Goal: Check status: Check status

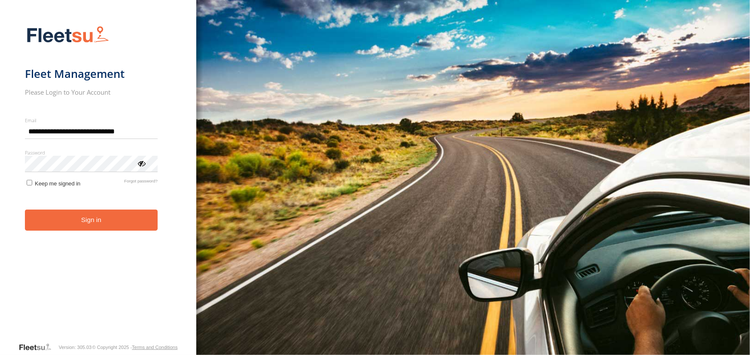
click at [85, 216] on button "Sign in" at bounding box center [91, 219] width 133 height 21
click at [82, 221] on button "Sign in" at bounding box center [91, 219] width 133 height 21
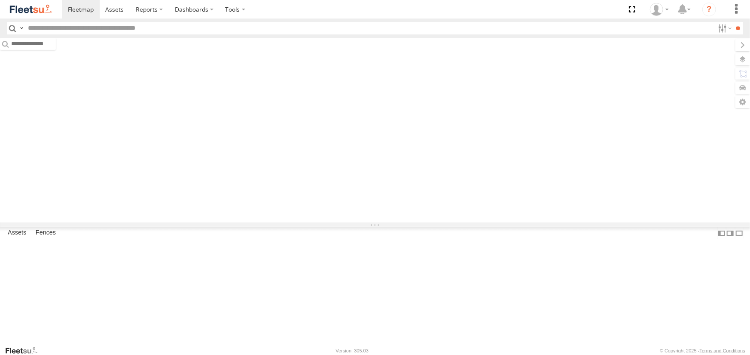
click at [115, 24] on input "text" at bounding box center [369, 28] width 690 height 12
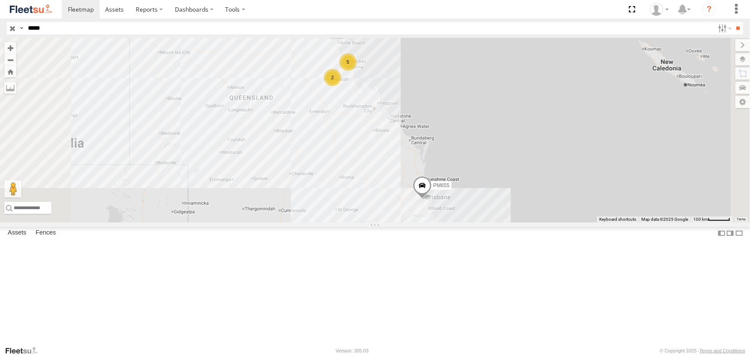
type input "*****"
click at [734, 22] on input "**" at bounding box center [739, 28] width 10 height 12
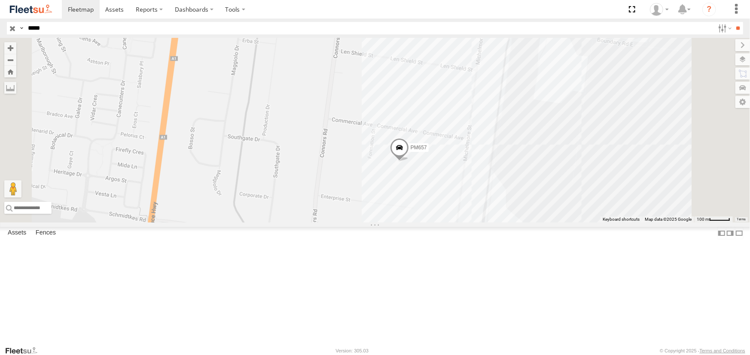
drag, startPoint x: 499, startPoint y: 228, endPoint x: 479, endPoint y: 226, distance: 20.3
click at [479, 222] on div "PM657" at bounding box center [375, 130] width 750 height 184
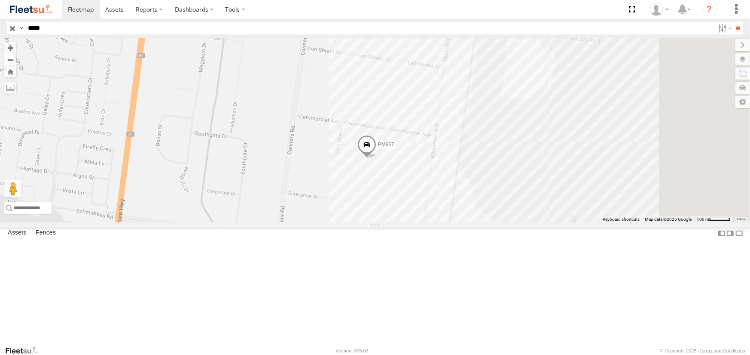
click at [376, 158] on span at bounding box center [367, 146] width 19 height 23
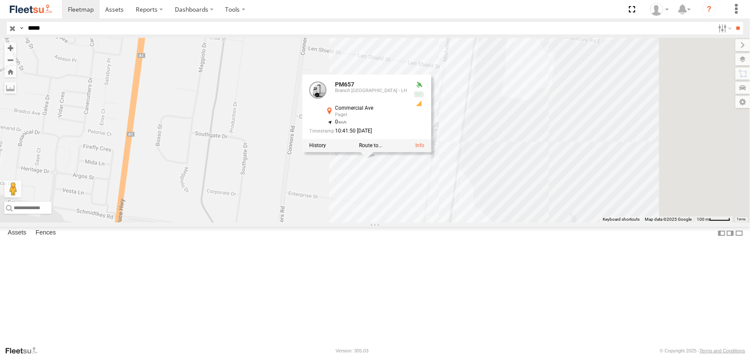
click at [473, 222] on div "PM657 PM657 Branch [GEOGRAPHIC_DATA] - [GEOGRAPHIC_DATA] Paget -21.18264 , 149.…" at bounding box center [375, 130] width 750 height 184
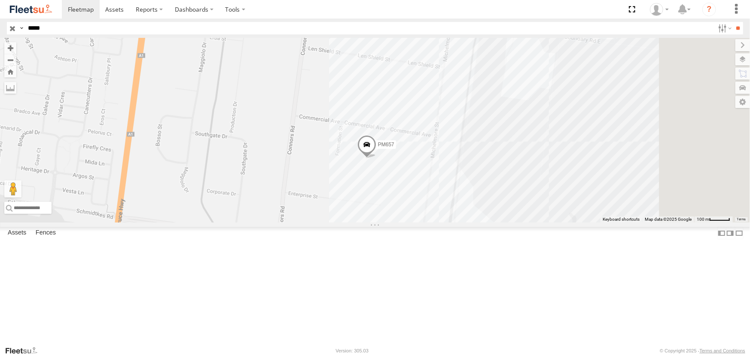
click at [376, 158] on span at bounding box center [367, 146] width 19 height 23
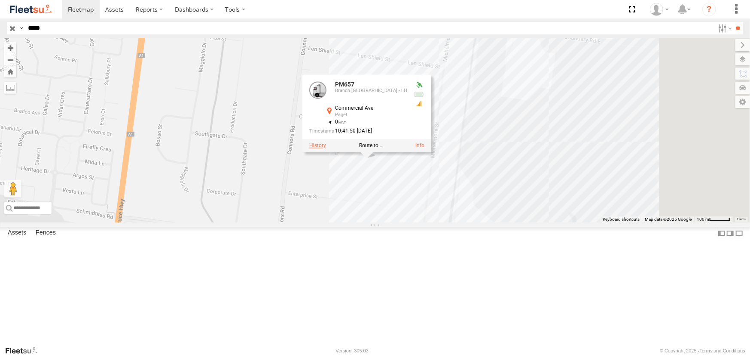
click at [326, 148] on label at bounding box center [317, 145] width 17 height 6
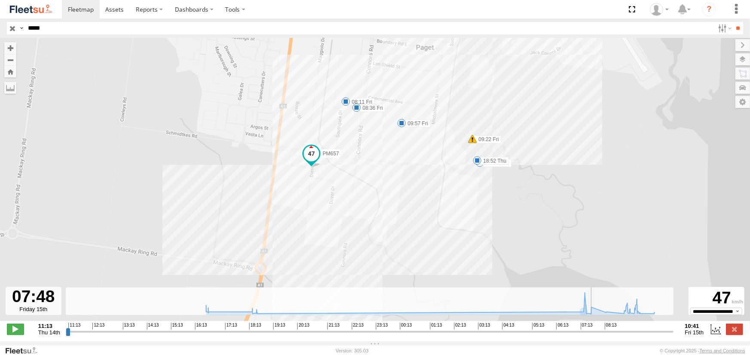
click at [597, 335] on input "range" at bounding box center [370, 331] width 609 height 8
drag, startPoint x: 597, startPoint y: 338, endPoint x: 644, endPoint y: 342, distance: 47.0
click at [644, 335] on input "range" at bounding box center [370, 331] width 609 height 8
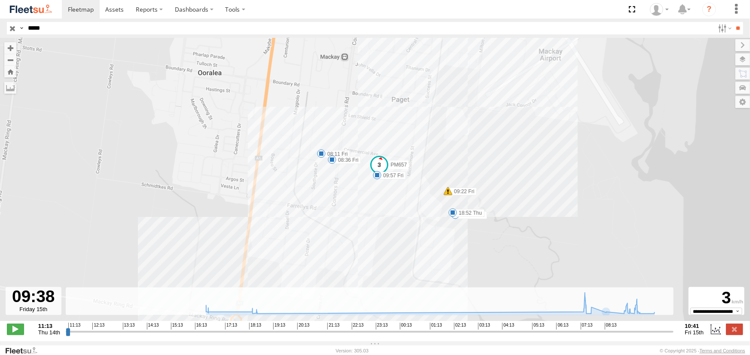
drag, startPoint x: 543, startPoint y: 196, endPoint x: 447, endPoint y: 237, distance: 104.3
click at [511, 252] on div "PM657 16:57 Thu 18:52 Thu 08:11 Fri 08:36 Fri 09:22 Fri 09:57 Fri" at bounding box center [375, 184] width 750 height 292
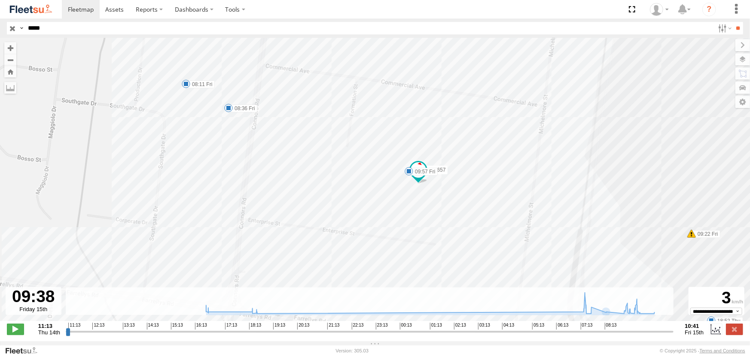
drag, startPoint x: 457, startPoint y: 222, endPoint x: 409, endPoint y: 220, distance: 47.7
click at [409, 220] on div "PM657 16:57 Thu 18:52 Thu 08:11 Fri 08:36 Fri 09:22 Fri 09:57 Fri" at bounding box center [375, 184] width 750 height 292
click at [642, 334] on input "range" at bounding box center [370, 331] width 609 height 8
drag, startPoint x: 643, startPoint y: 334, endPoint x: 659, endPoint y: 336, distance: 15.5
click at [659, 335] on input "range" at bounding box center [370, 331] width 609 height 8
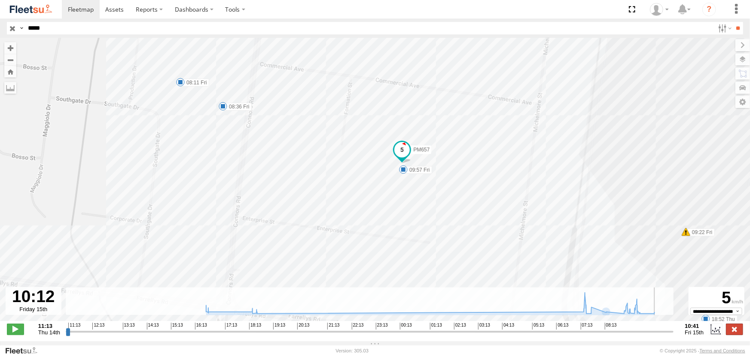
click at [736, 333] on label at bounding box center [734, 328] width 17 height 11
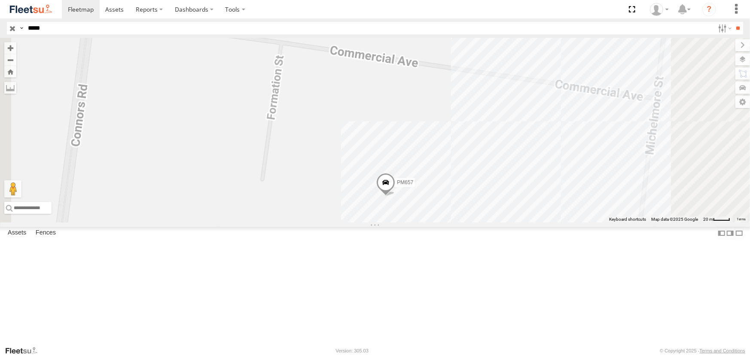
click at [395, 196] on span at bounding box center [385, 183] width 19 height 23
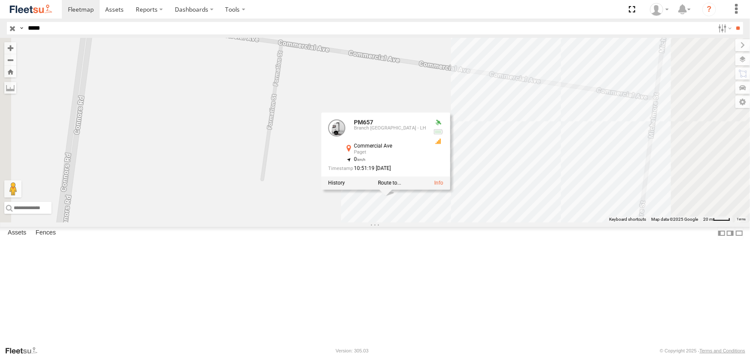
click at [406, 89] on div "PM657 PM657 Branch [GEOGRAPHIC_DATA] - [GEOGRAPHIC_DATA] Paget -21.18272 , 149.…" at bounding box center [375, 130] width 750 height 184
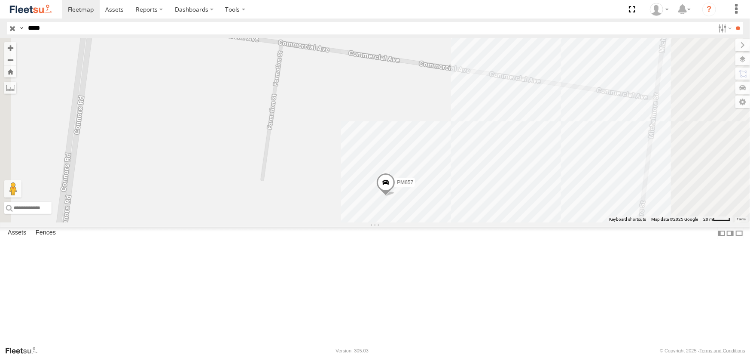
click at [395, 196] on span at bounding box center [385, 183] width 19 height 23
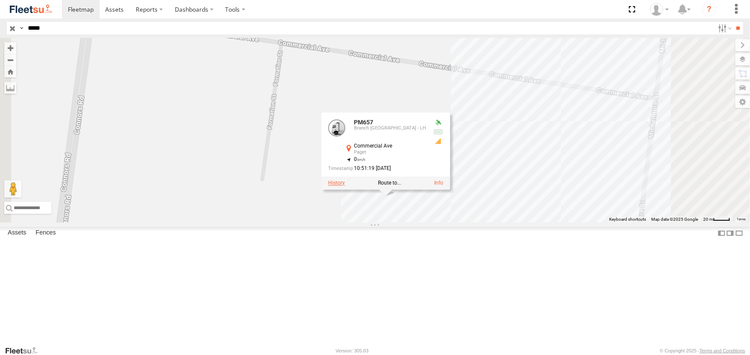
click at [345, 186] on label at bounding box center [336, 183] width 17 height 6
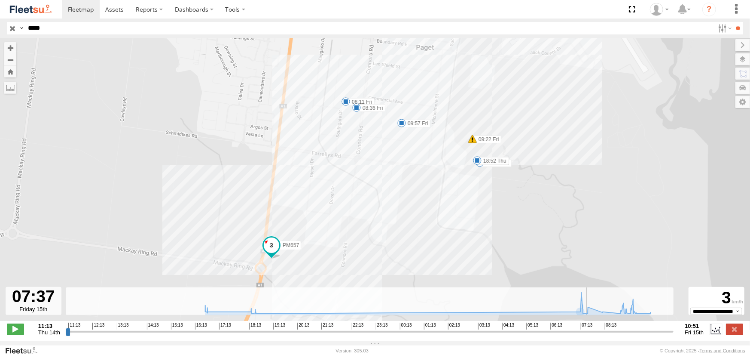
click at [589, 335] on input "range" at bounding box center [370, 331] width 609 height 8
drag, startPoint x: 589, startPoint y: 338, endPoint x: 640, endPoint y: 330, distance: 52.1
click at [640, 330] on input "range" at bounding box center [370, 331] width 609 height 8
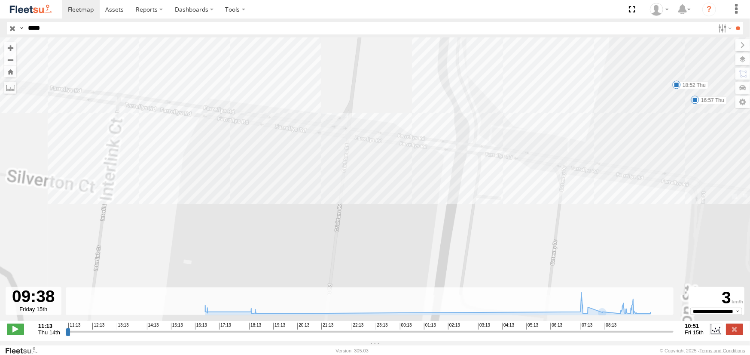
drag, startPoint x: 392, startPoint y: 151, endPoint x: 499, endPoint y: 309, distance: 191.0
click at [497, 303] on div "← Move left → Move right ↑ Move up ↓ Move down + Zoom in - Zoom out Home Jump l…" at bounding box center [375, 189] width 750 height 303
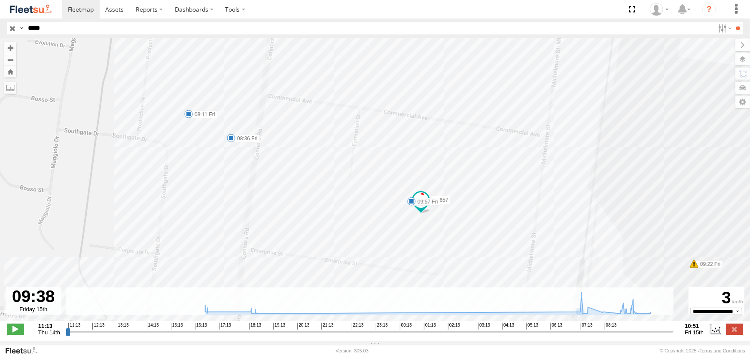
drag, startPoint x: 391, startPoint y: 192, endPoint x: 386, endPoint y: 184, distance: 8.7
click at [386, 184] on div "PM657 16:57 Thu 18:52 Thu 08:11 Fri 08:36 Fri 09:22 Fri 09:57 Fri" at bounding box center [375, 184] width 750 height 292
drag, startPoint x: 640, startPoint y: 334, endPoint x: 637, endPoint y: 343, distance: 10.2
click at [637, 335] on input "range" at bounding box center [370, 331] width 609 height 8
drag, startPoint x: 638, startPoint y: 334, endPoint x: 647, endPoint y: 335, distance: 9.1
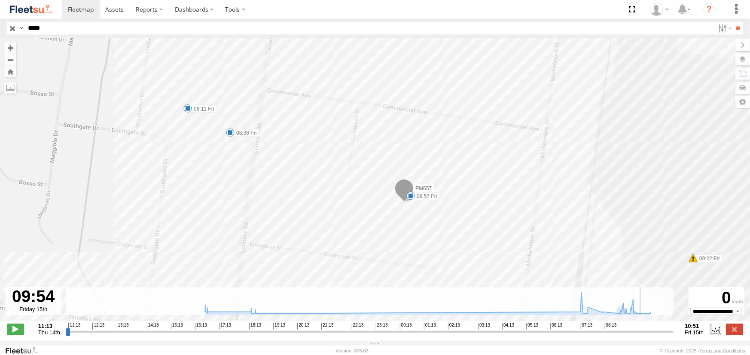
type input "**********"
click at [647, 335] on input "range" at bounding box center [370, 331] width 609 height 8
click at [733, 334] on label at bounding box center [734, 328] width 17 height 11
